Goal: Information Seeking & Learning: Learn about a topic

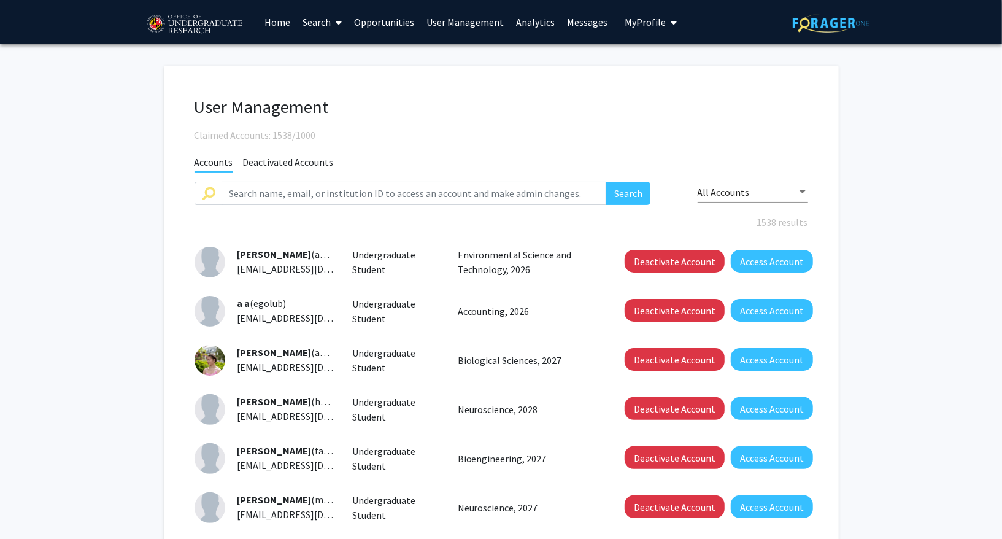
click at [533, 25] on link "Analytics" at bounding box center [535, 22] width 51 height 43
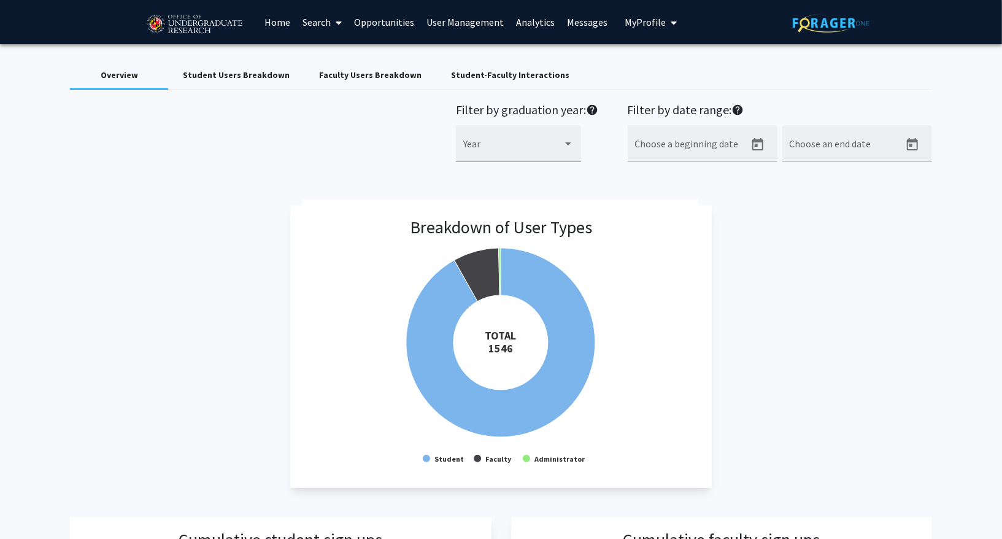
click at [377, 70] on div "Faculty Users Breakdown" at bounding box center [370, 75] width 102 height 13
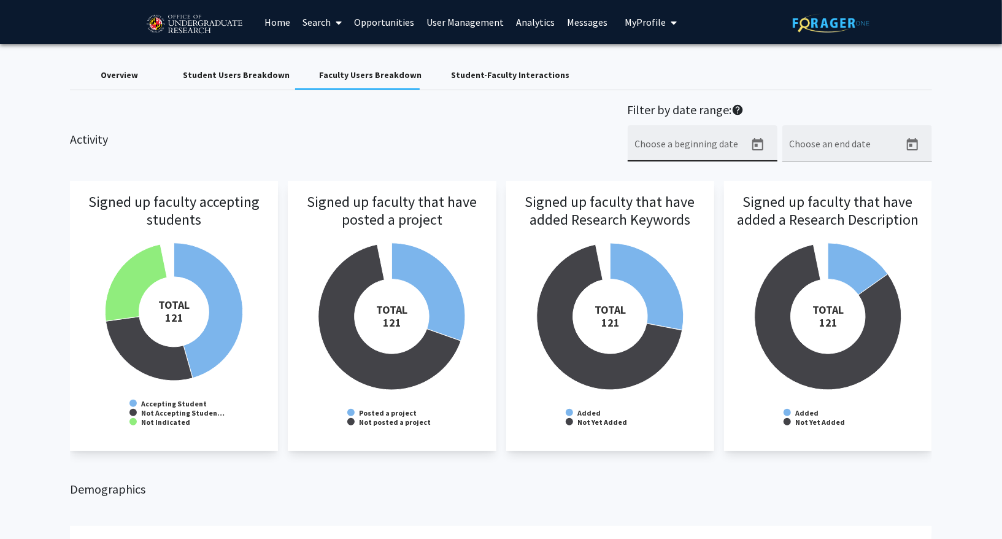
click at [746, 145] on button "Open calendar" at bounding box center [758, 145] width 25 height 25
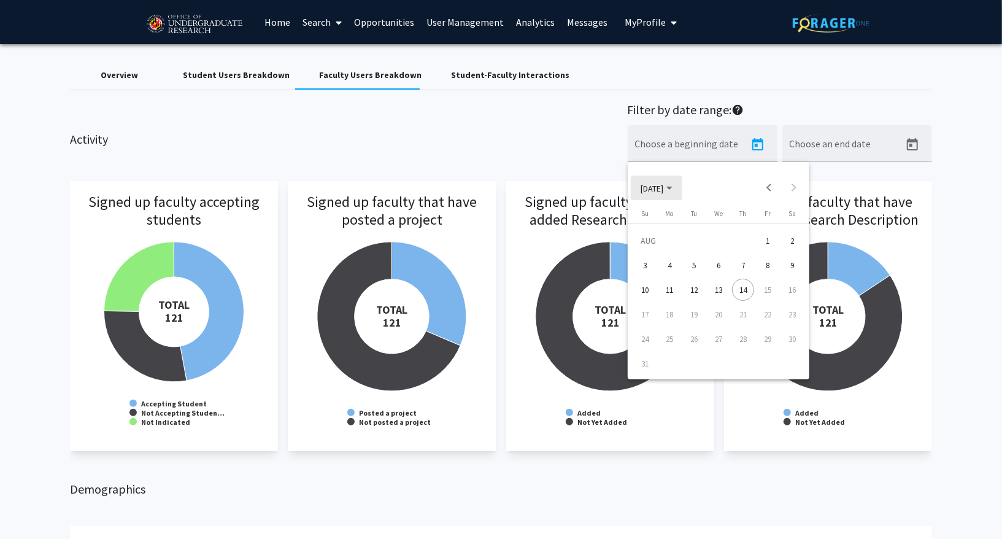
click at [673, 187] on polygon "Choose month and year" at bounding box center [669, 188] width 6 height 3
click at [781, 346] on div "2025" at bounding box center [783, 348] width 39 height 22
click at [776, 247] on div "APR" at bounding box center [783, 250] width 39 height 22
click at [699, 260] on div "1" at bounding box center [694, 265] width 22 height 22
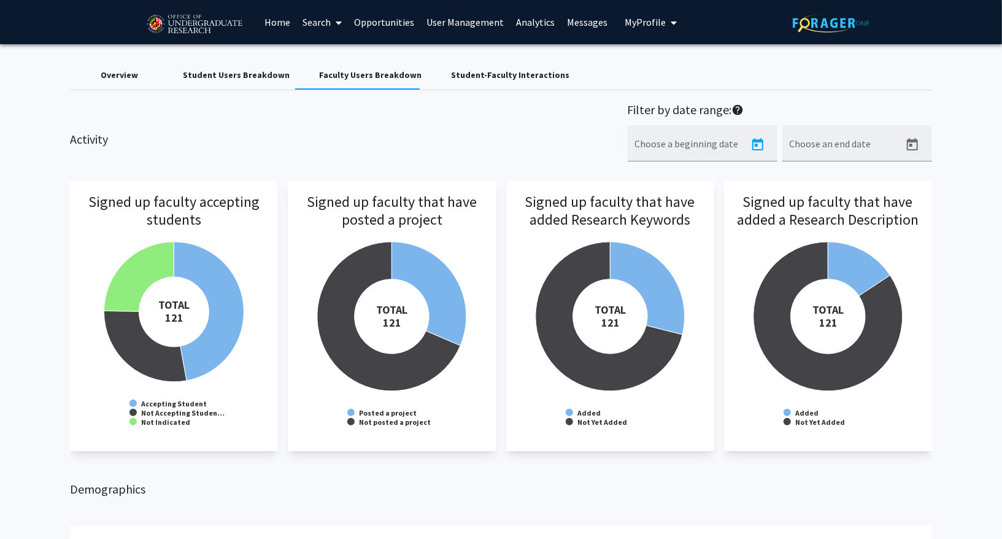
type input "[DATE]"
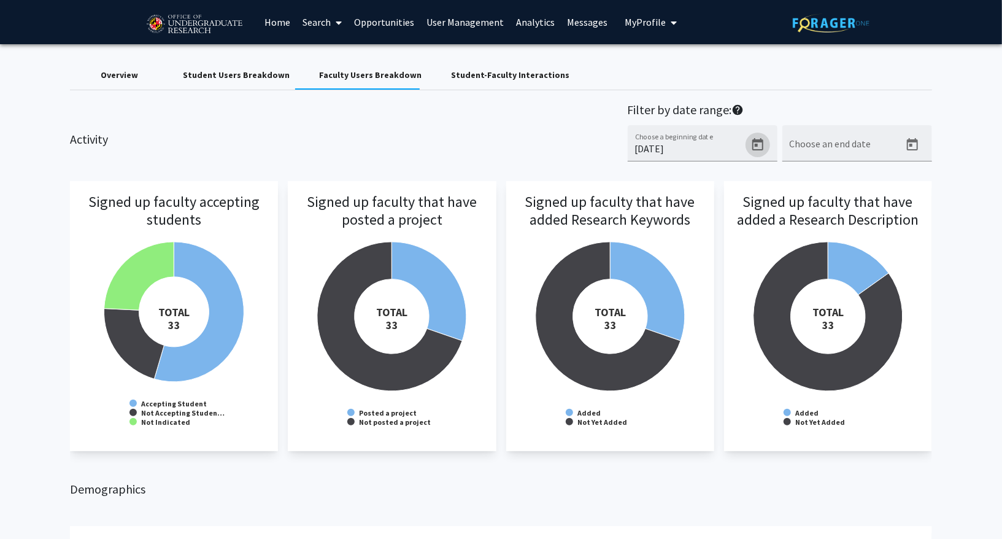
click at [766, 144] on button "Open calendar" at bounding box center [758, 145] width 25 height 25
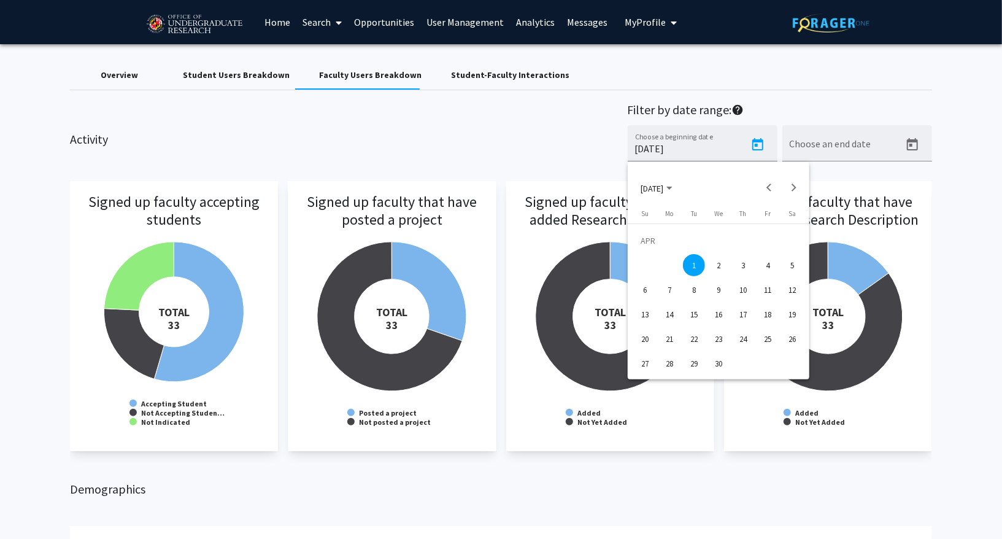
click at [663, 185] on span "[DATE]" at bounding box center [652, 187] width 23 height 11
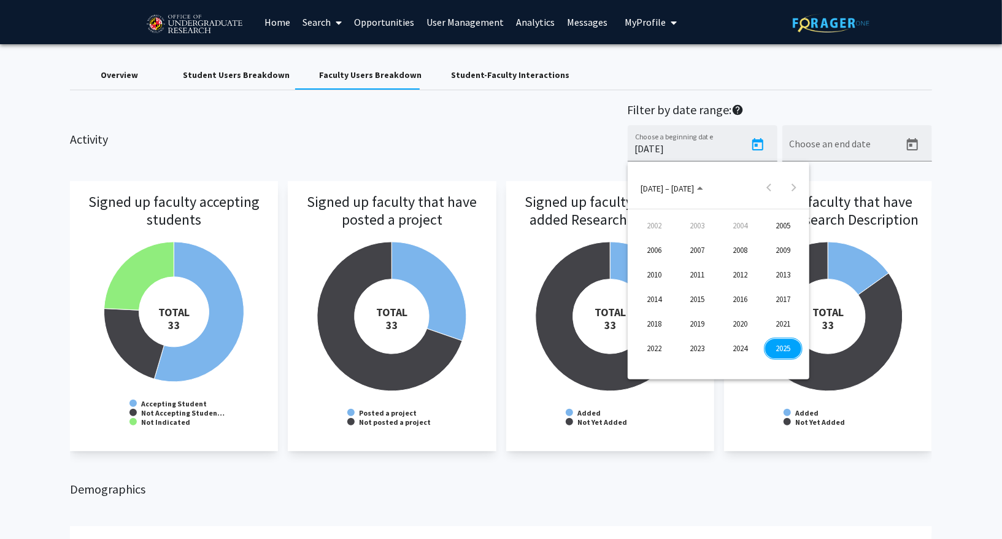
click at [670, 145] on div at bounding box center [501, 269] width 1002 height 539
click at [670, 145] on input "[DATE]" at bounding box center [690, 148] width 110 height 11
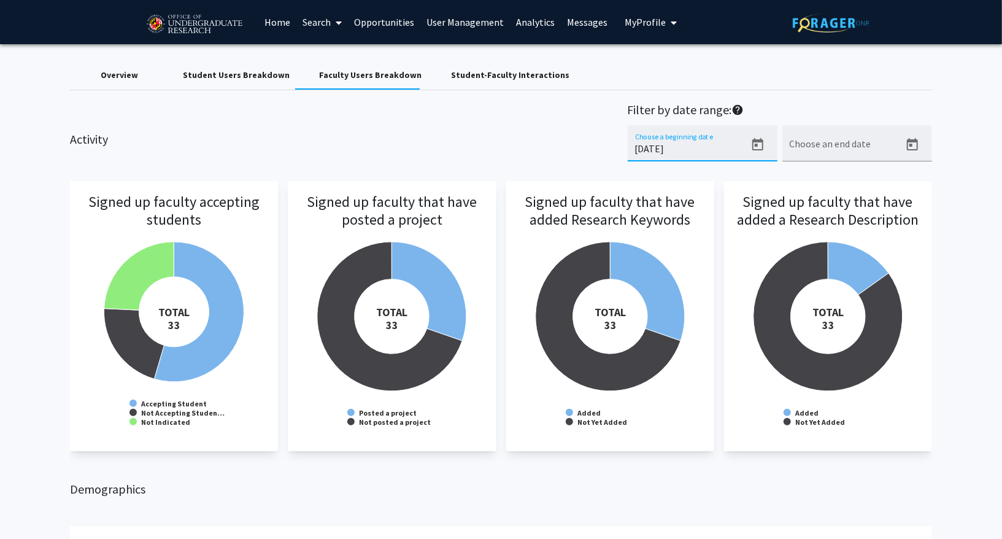
click at [670, 145] on input "[DATE]" at bounding box center [690, 148] width 110 height 11
click at [421, 129] on div "Activity Filter by date range: help Choose a beginning date Choose an end date" at bounding box center [501, 138] width 880 height 72
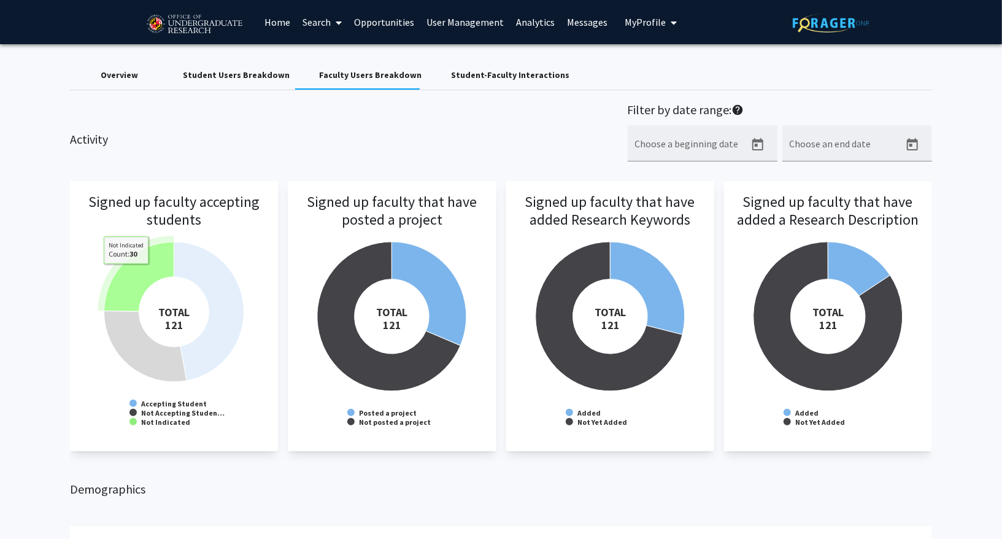
click at [126, 273] on icon at bounding box center [139, 276] width 70 height 69
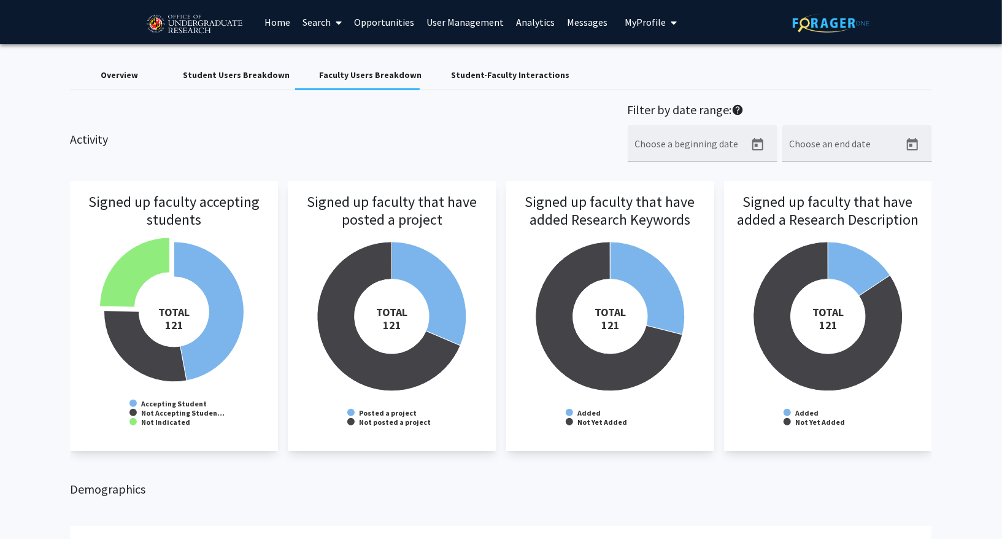
click at [120, 84] on div "Overview" at bounding box center [119, 74] width 98 height 29
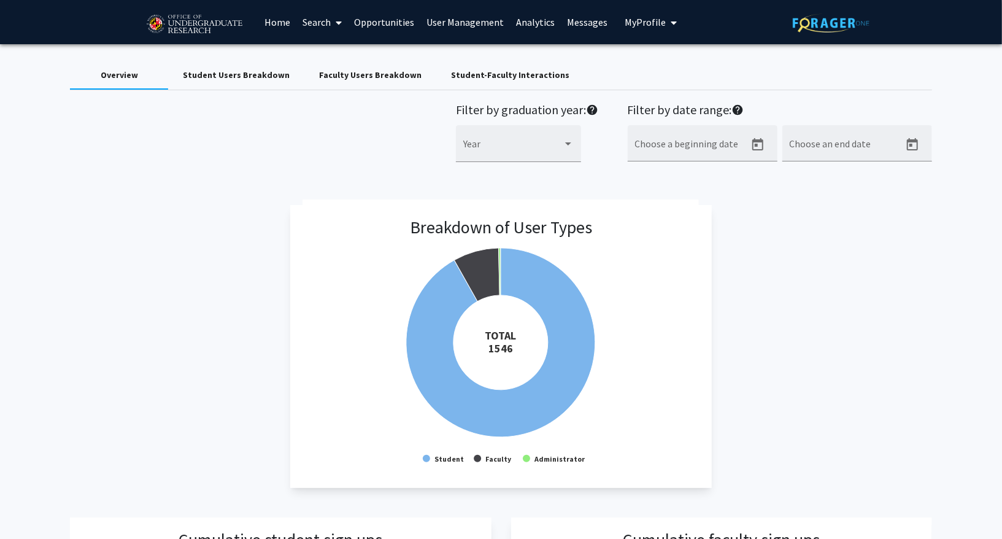
click at [303, 29] on link "Search" at bounding box center [322, 22] width 52 height 43
click at [326, 50] on span "Faculty/Staff" at bounding box center [341, 56] width 90 height 25
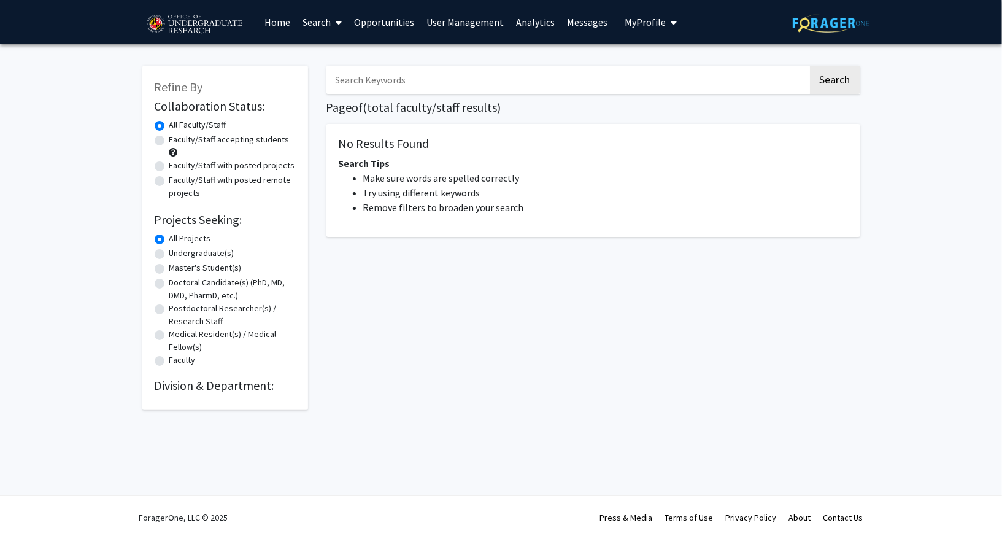
click at [458, 25] on link "User Management" at bounding box center [465, 22] width 90 height 43
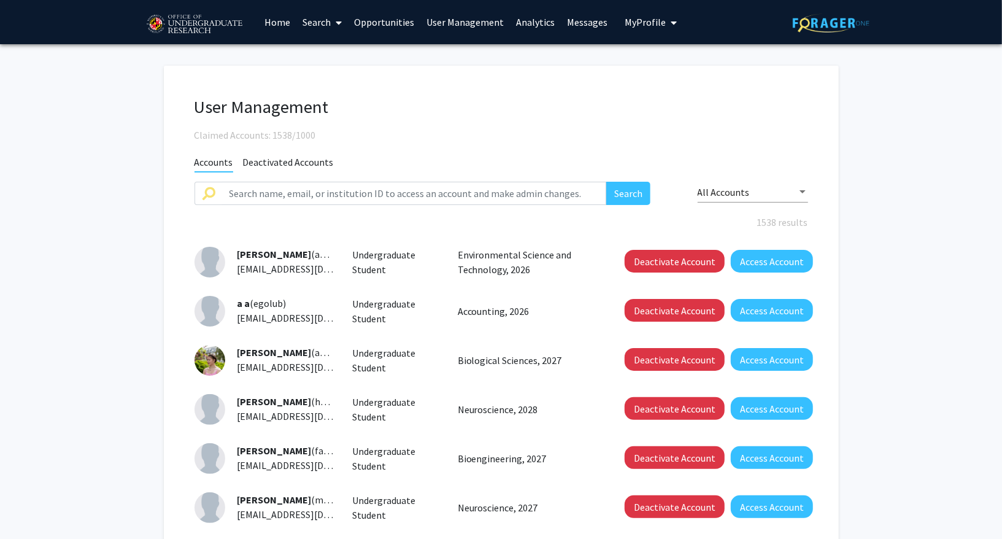
click at [370, 21] on link "Opportunities" at bounding box center [384, 22] width 72 height 43
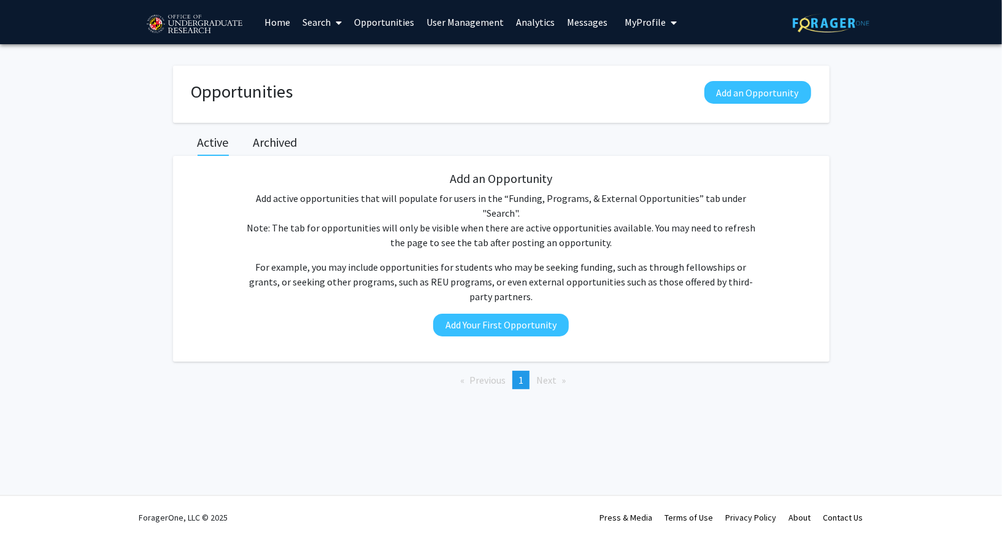
click at [324, 24] on link "Search" at bounding box center [322, 22] width 52 height 43
click at [333, 55] on span "Faculty/Staff" at bounding box center [341, 56] width 90 height 25
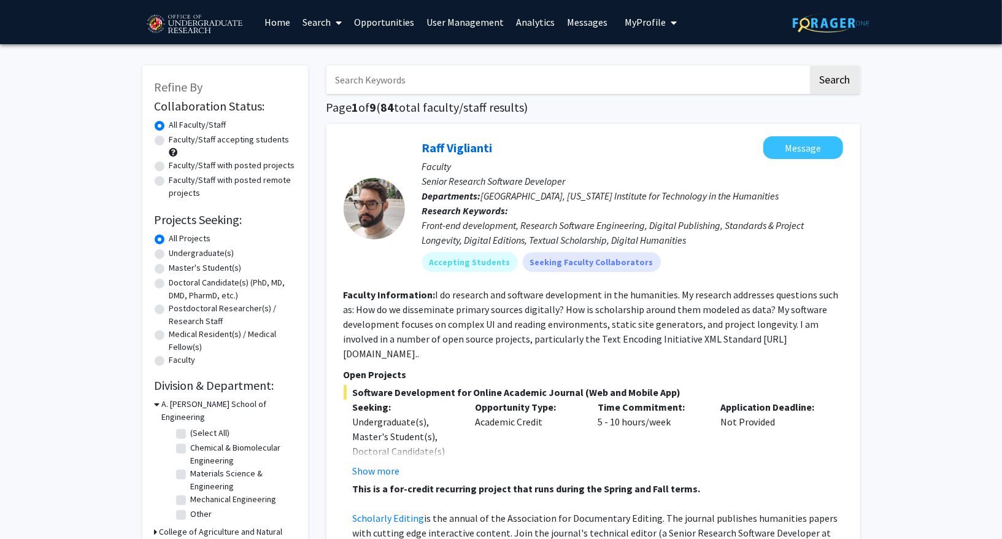
click at [530, 28] on link "Analytics" at bounding box center [535, 22] width 51 height 43
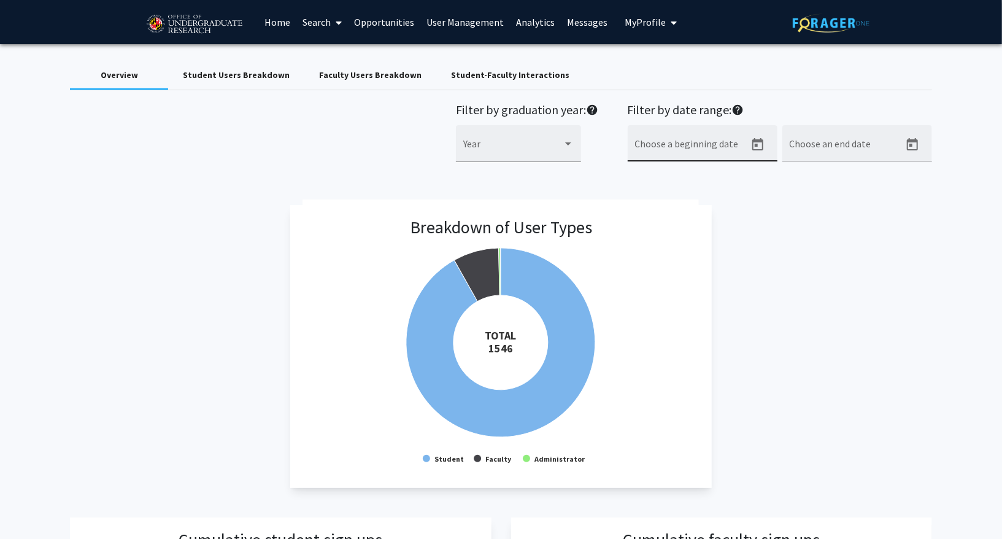
click at [757, 144] on icon "Open calendar" at bounding box center [757, 144] width 11 height 12
click at [662, 189] on span "[DATE]" at bounding box center [652, 187] width 23 height 11
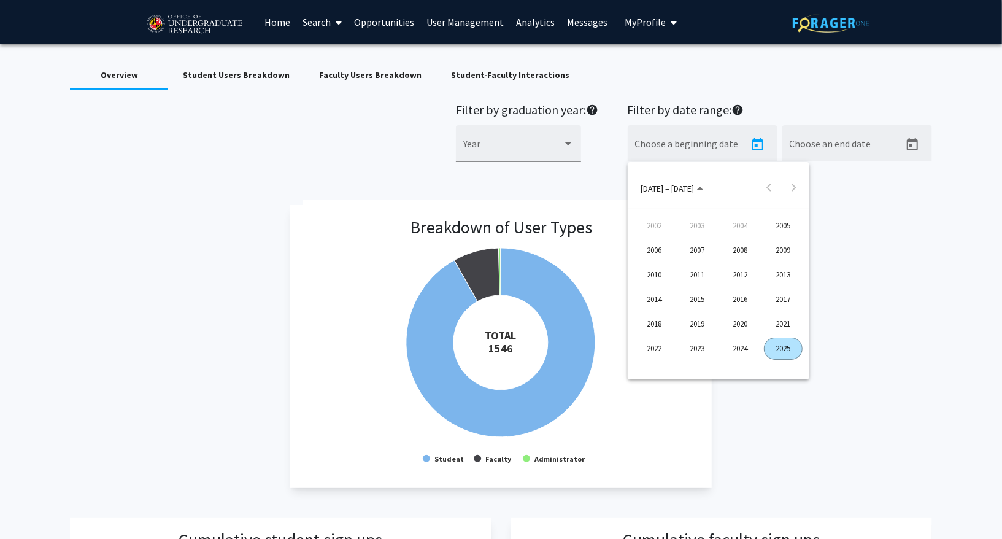
click at [789, 345] on div "2025" at bounding box center [783, 348] width 39 height 22
click at [796, 250] on div "APR" at bounding box center [783, 250] width 39 height 22
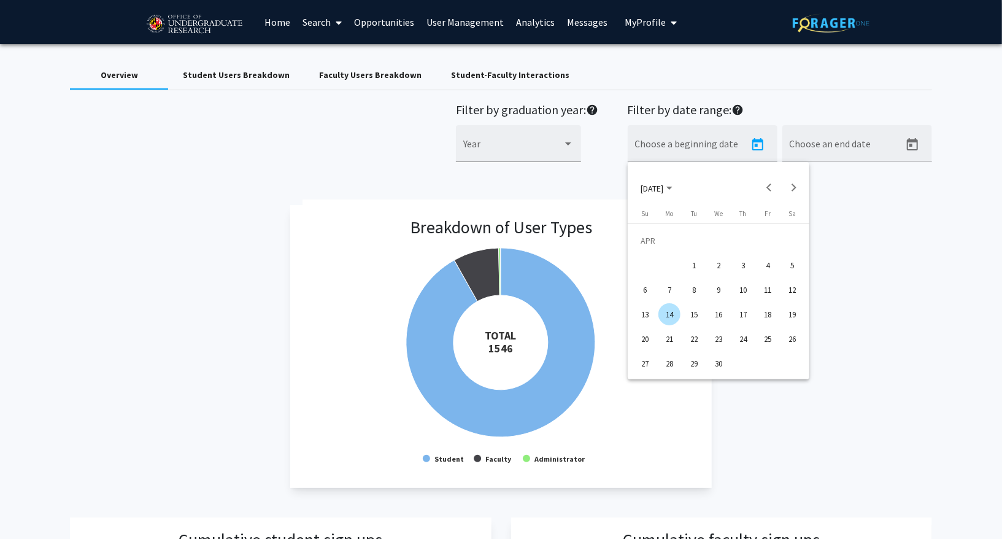
click at [755, 310] on button "18" at bounding box center [767, 314] width 25 height 25
type input "4/18/2025"
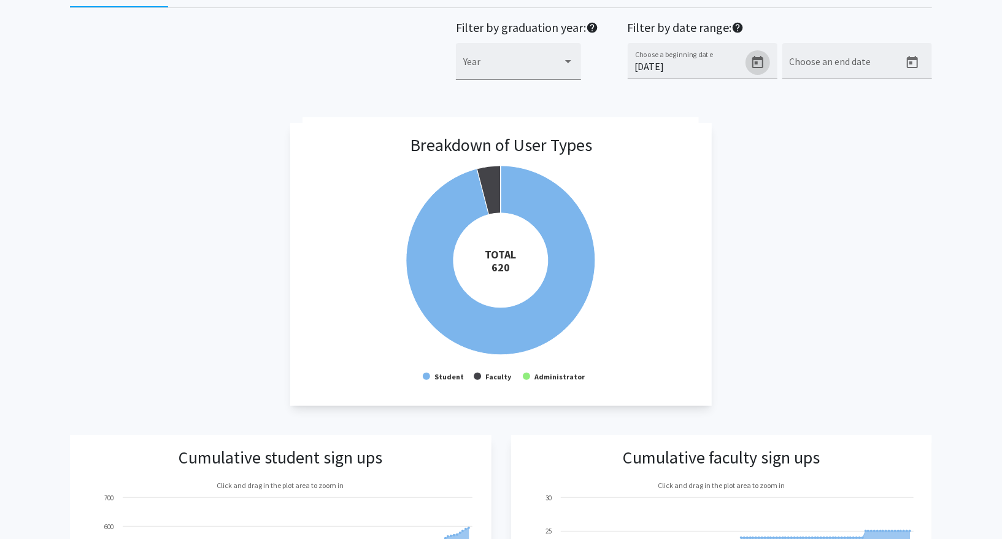
scroll to position [95, 0]
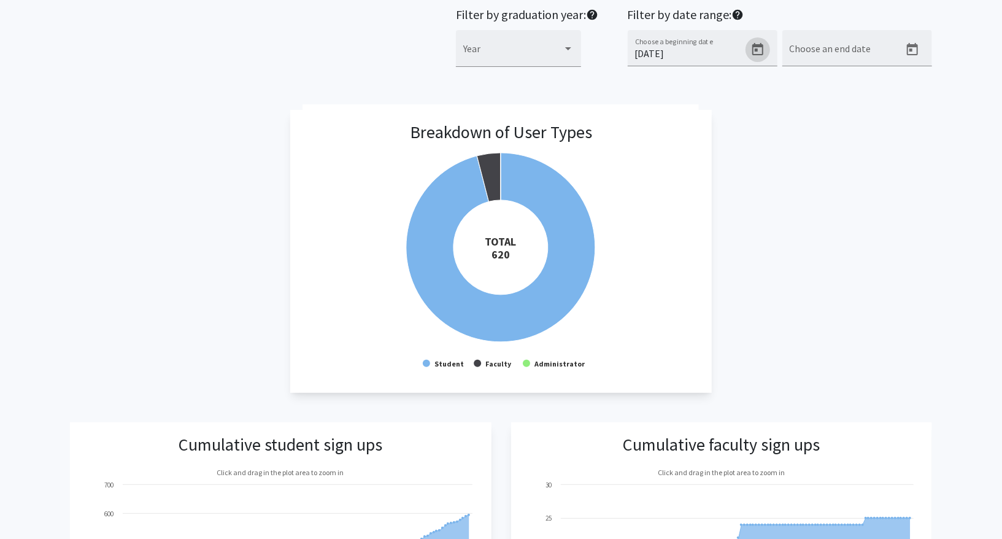
click at [830, 263] on div "Breakdown of User Types Created with Highcharts 9.3.3 TOTAL ​ 620 Student Facul…" at bounding box center [501, 251] width 862 height 283
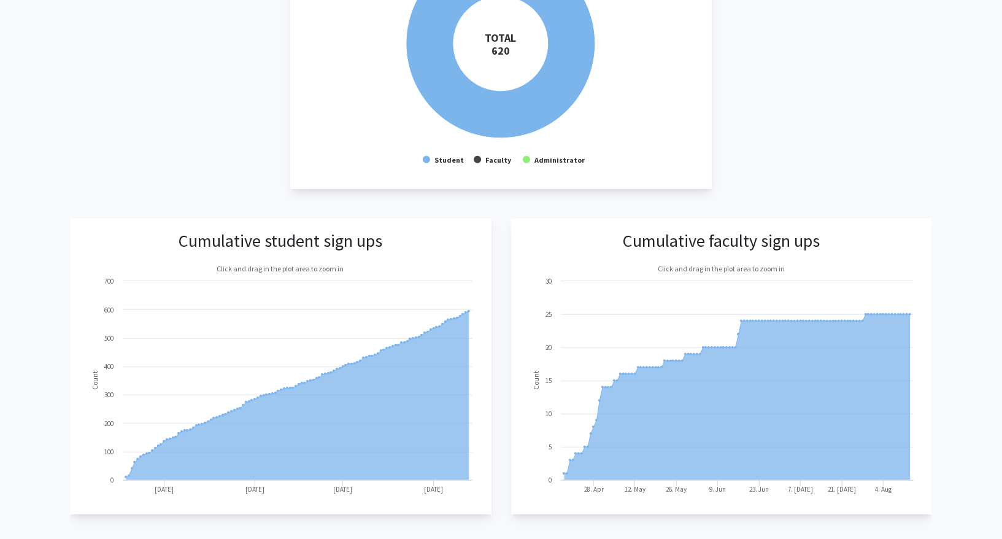
scroll to position [0, 0]
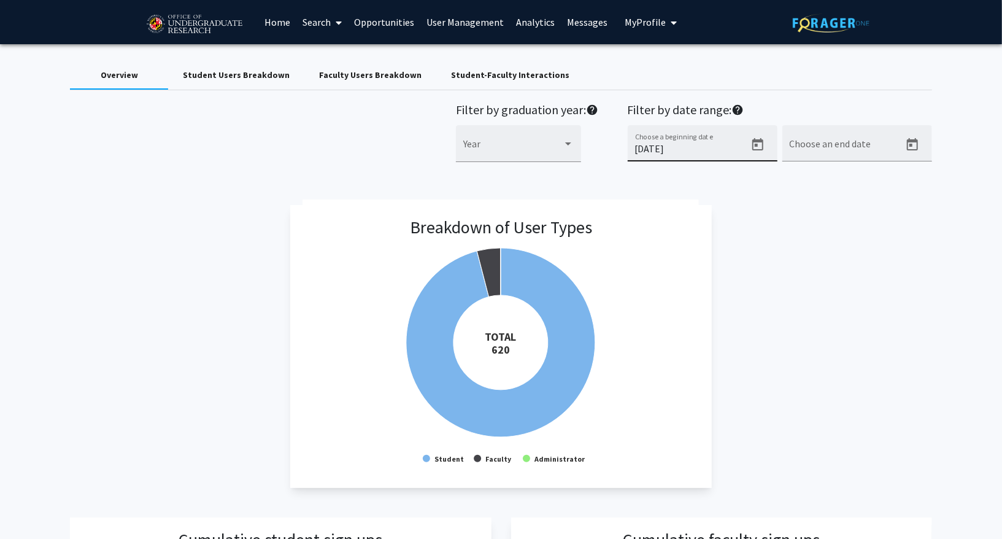
click at [711, 145] on input "4/18/2025" at bounding box center [690, 148] width 110 height 11
click at [757, 271] on div "Breakdown of User Types Created with Highcharts 9.3.3 TOTAL ​ 1546 Student Facu…" at bounding box center [501, 346] width 862 height 283
click at [568, 154] on div "Year" at bounding box center [518, 147] width 110 height 29
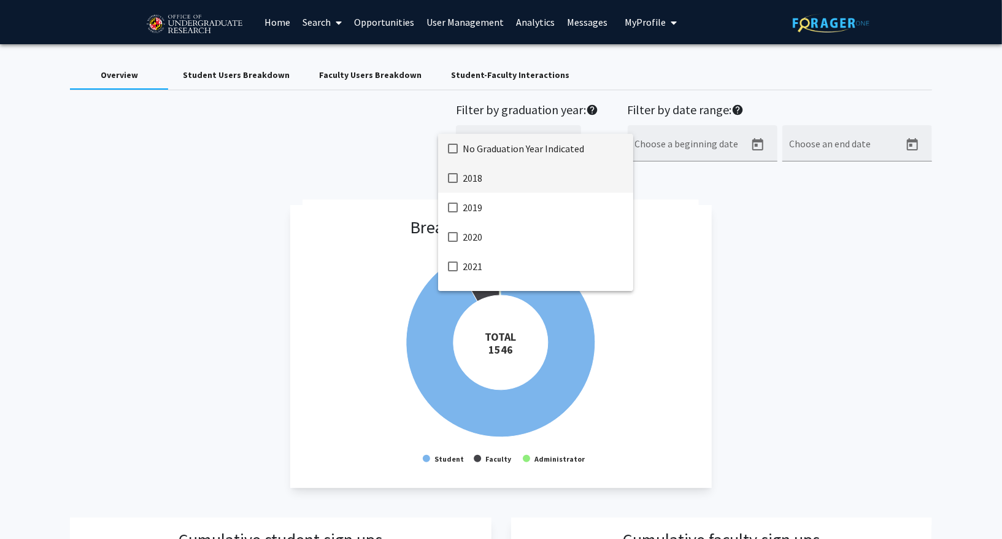
click at [500, 188] on span "2018" at bounding box center [543, 177] width 161 height 29
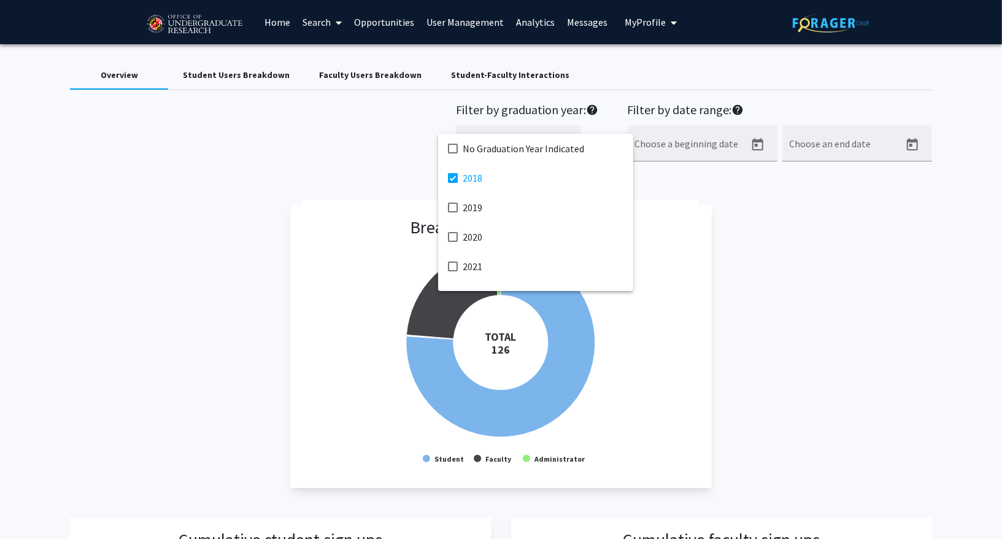
click at [801, 266] on div at bounding box center [501, 269] width 1002 height 539
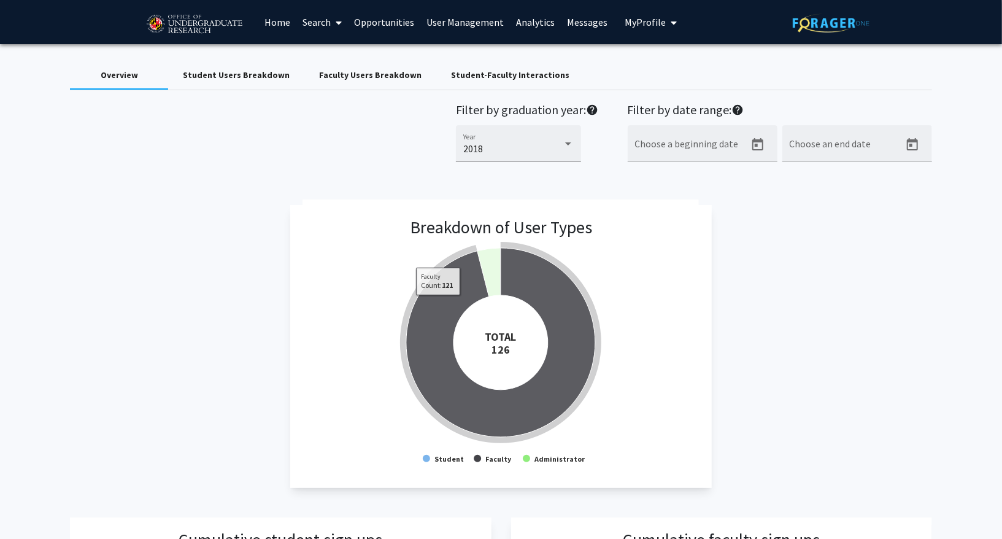
click at [438, 304] on icon at bounding box center [500, 342] width 189 height 189
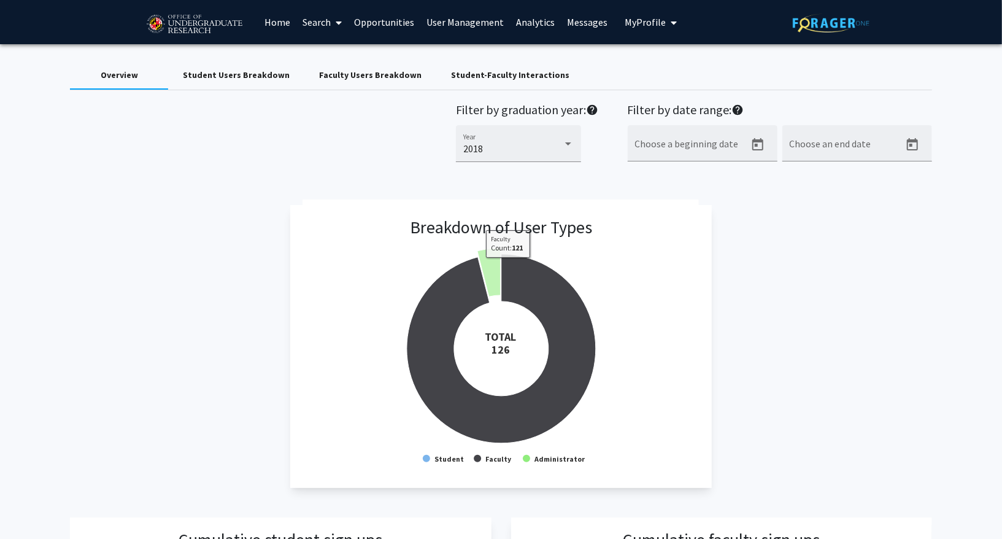
click at [708, 229] on app-breakdown-user-types "Breakdown of User Types Created with Highcharts 9.3.3 TOTAL ​ 126 Student Facul…" at bounding box center [500, 346] width 421 height 283
click at [538, 150] on div "2018" at bounding box center [512, 148] width 99 height 11
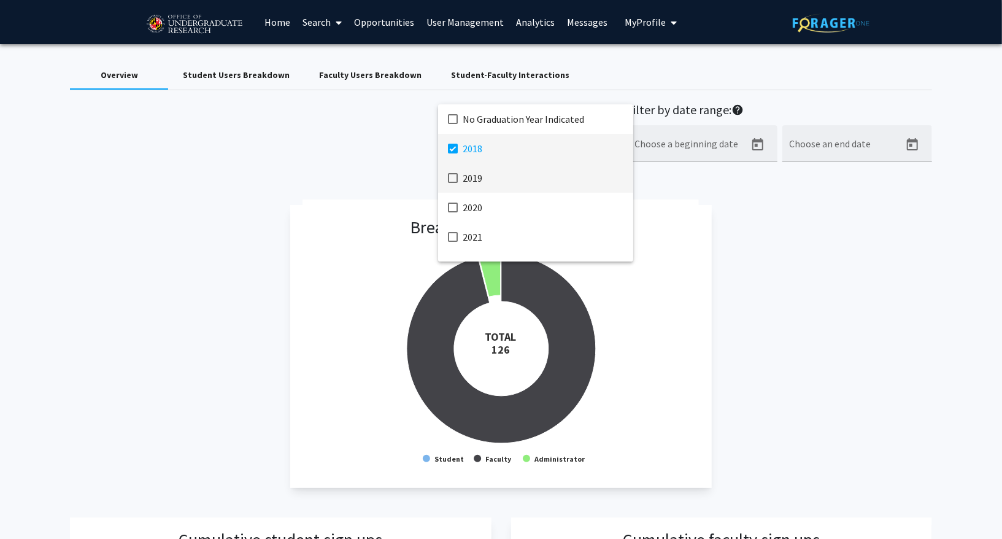
click at [482, 185] on span "2019" at bounding box center [543, 177] width 161 height 29
click at [472, 151] on span "2018" at bounding box center [543, 148] width 161 height 29
click at [736, 245] on div at bounding box center [501, 269] width 1002 height 539
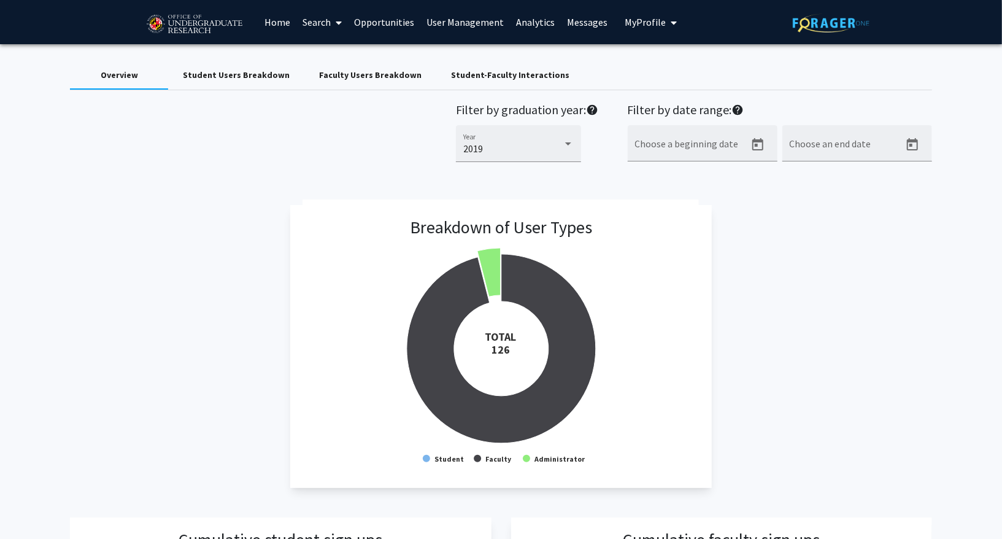
click at [656, 251] on rect at bounding box center [501, 337] width 396 height 276
click at [499, 259] on icon at bounding box center [488, 272] width 23 height 48
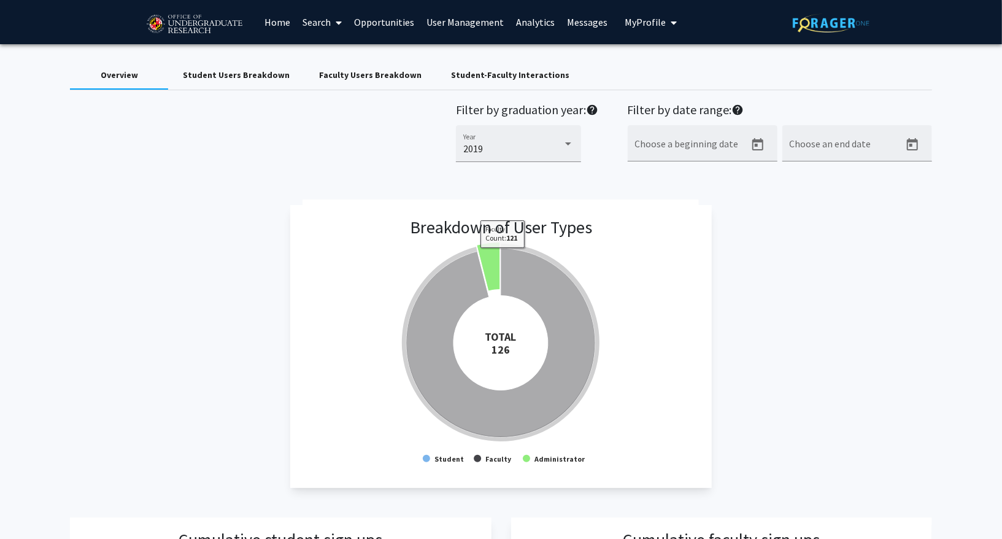
click at [607, 235] on rect at bounding box center [501, 337] width 396 height 276
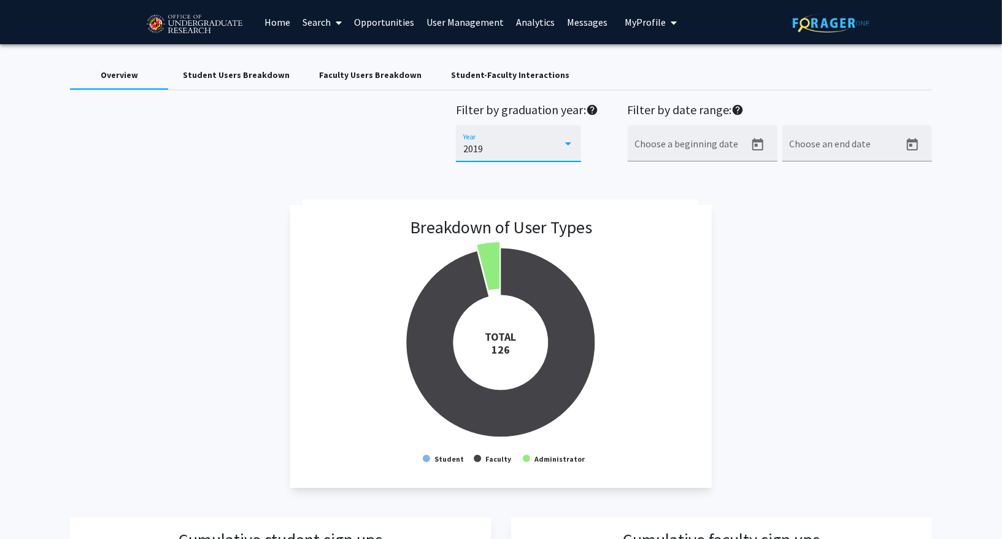
click at [533, 153] on div "2019" at bounding box center [512, 148] width 99 height 11
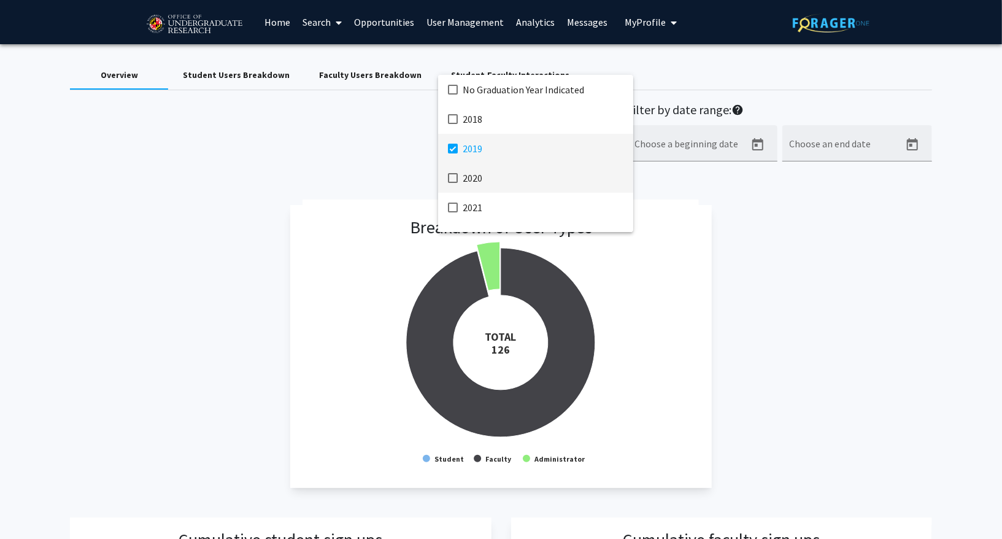
click at [503, 174] on span "2020" at bounding box center [543, 177] width 161 height 29
click at [463, 140] on span "2019" at bounding box center [543, 148] width 161 height 29
click at [456, 74] on div at bounding box center [501, 269] width 1002 height 539
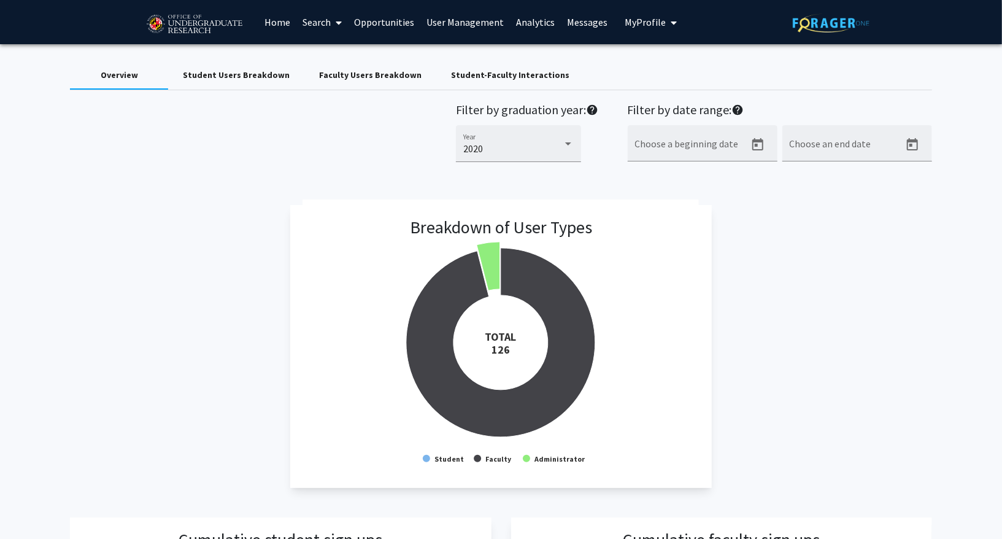
click at [528, 140] on div "2020 Year" at bounding box center [518, 147] width 110 height 29
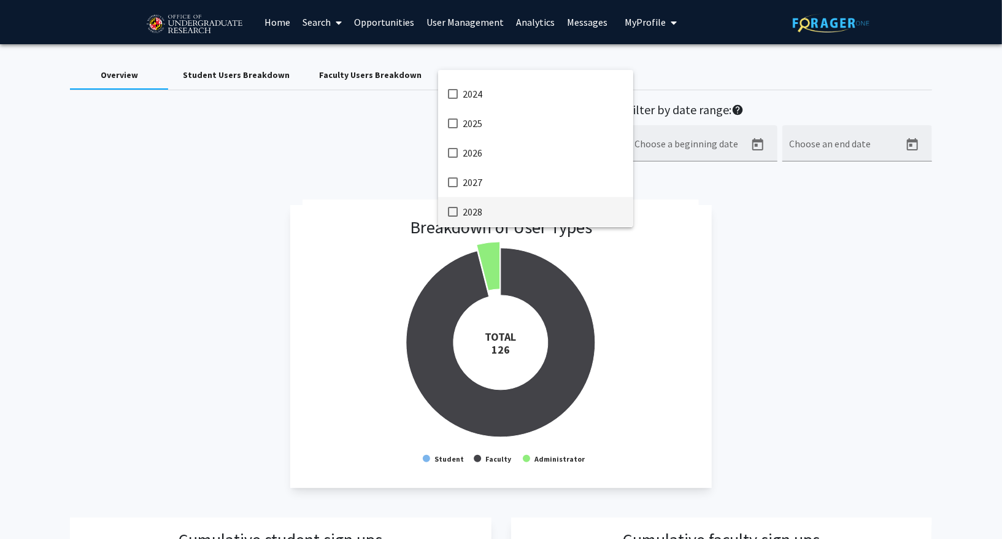
scroll to position [196, 0]
click at [471, 175] on span "2027" at bounding box center [543, 182] width 161 height 29
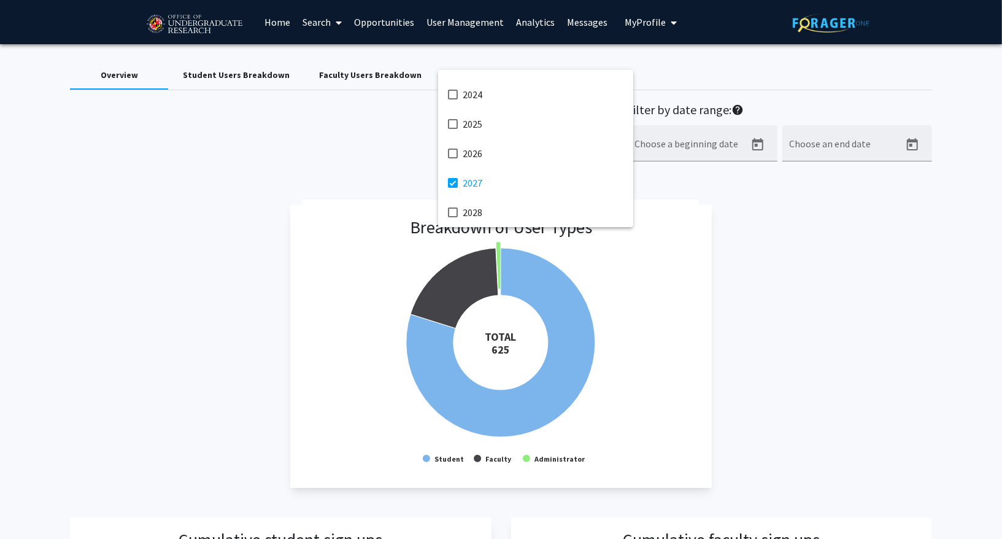
click at [377, 197] on div at bounding box center [501, 269] width 1002 height 539
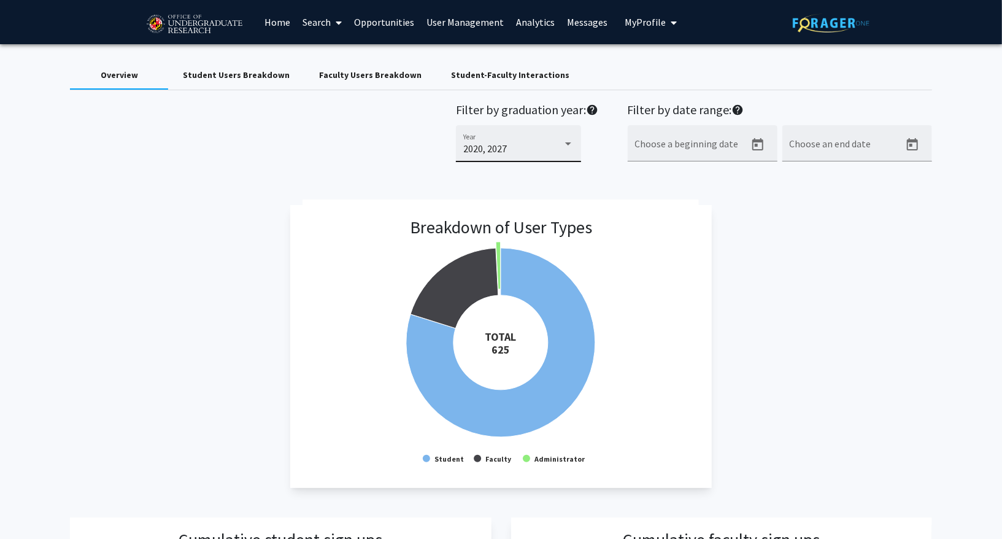
click at [466, 145] on span "2020, 2027" at bounding box center [485, 148] width 44 height 12
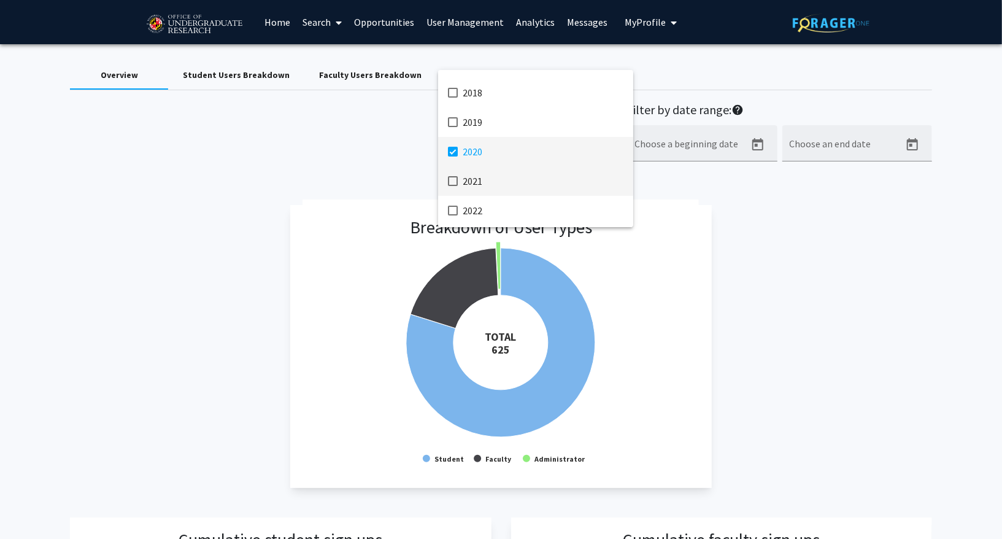
scroll to position [23, 0]
click at [448, 146] on mat-pseudo-checkbox at bounding box center [453, 150] width 10 height 10
click at [712, 277] on div at bounding box center [501, 269] width 1002 height 539
